Goal: Task Accomplishment & Management: Use online tool/utility

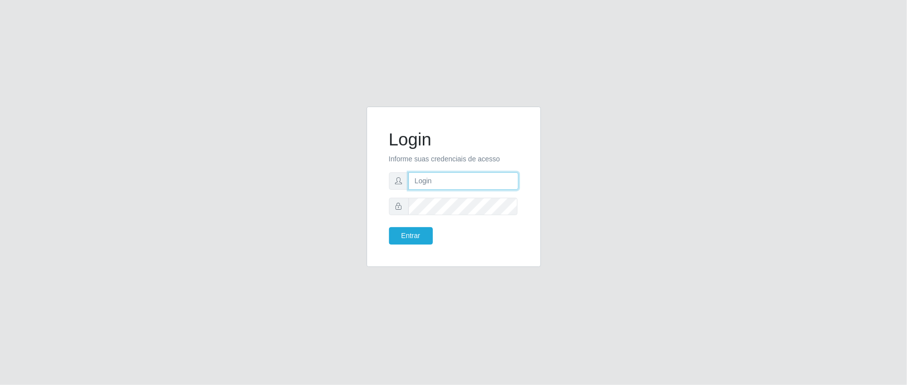
click at [446, 180] on input "text" at bounding box center [463, 180] width 110 height 17
type input "aislan@ideal"
click at [406, 244] on button "Entrar" at bounding box center [411, 235] width 44 height 17
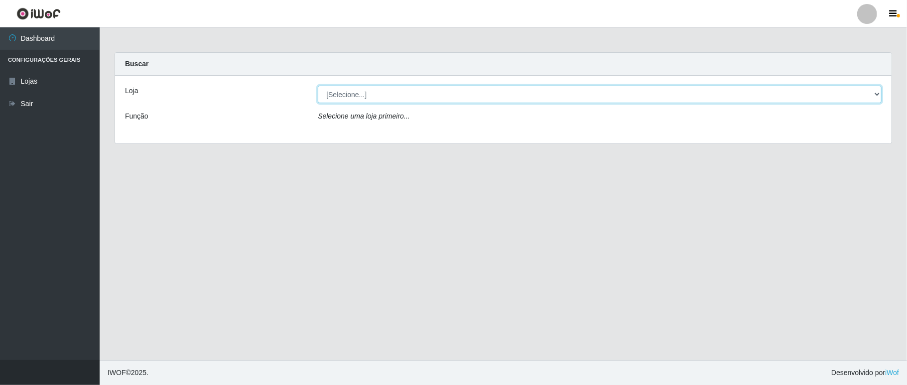
click at [497, 96] on select "[Selecione...] Ideal - Conceição" at bounding box center [600, 94] width 564 height 17
select select "231"
click at [318, 86] on select "[Selecione...] Ideal - Conceição" at bounding box center [600, 94] width 564 height 17
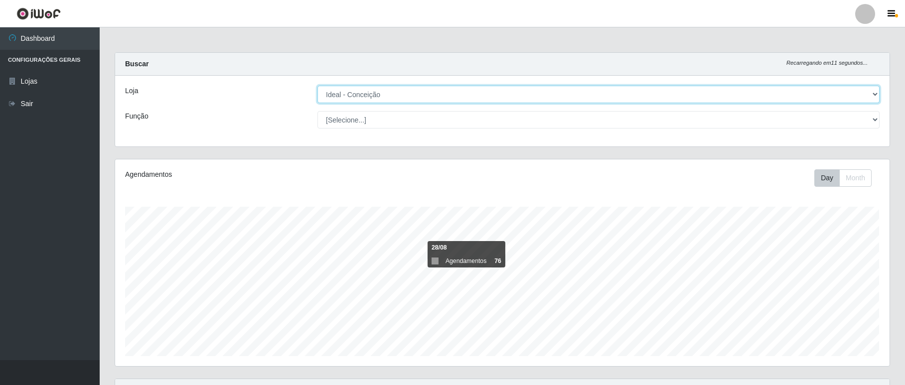
scroll to position [199, 0]
